Goal: Register for event/course: Sign up to attend an event or enroll in a course

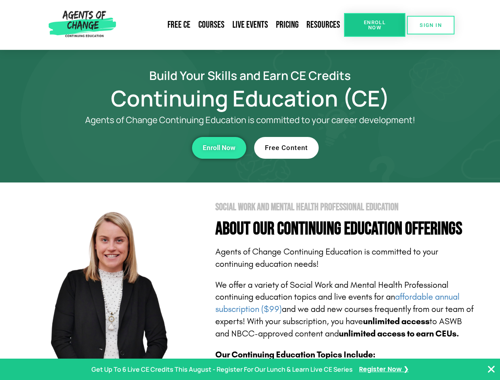
click at [250, 190] on section "Social Work and Mental Health Professional Education About Our Continuing Educa…" at bounding box center [250, 349] width 500 height 333
click at [375, 25] on span "Enroll Now" at bounding box center [375, 25] width 36 height 10
click at [431, 25] on span "SIGN IN" at bounding box center [431, 25] width 22 height 5
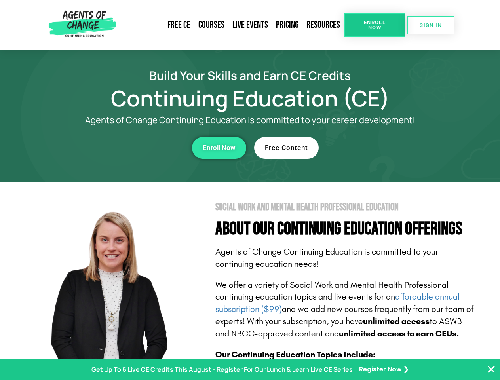
click at [137, 148] on div "Enroll Now" at bounding box center [138, 148] width 218 height 22
click at [219, 148] on span "Enroll Now" at bounding box center [219, 148] width 33 height 7
click at [363, 148] on div "Free Content" at bounding box center [363, 148] width 218 height 22
